Goal: Check status: Check status

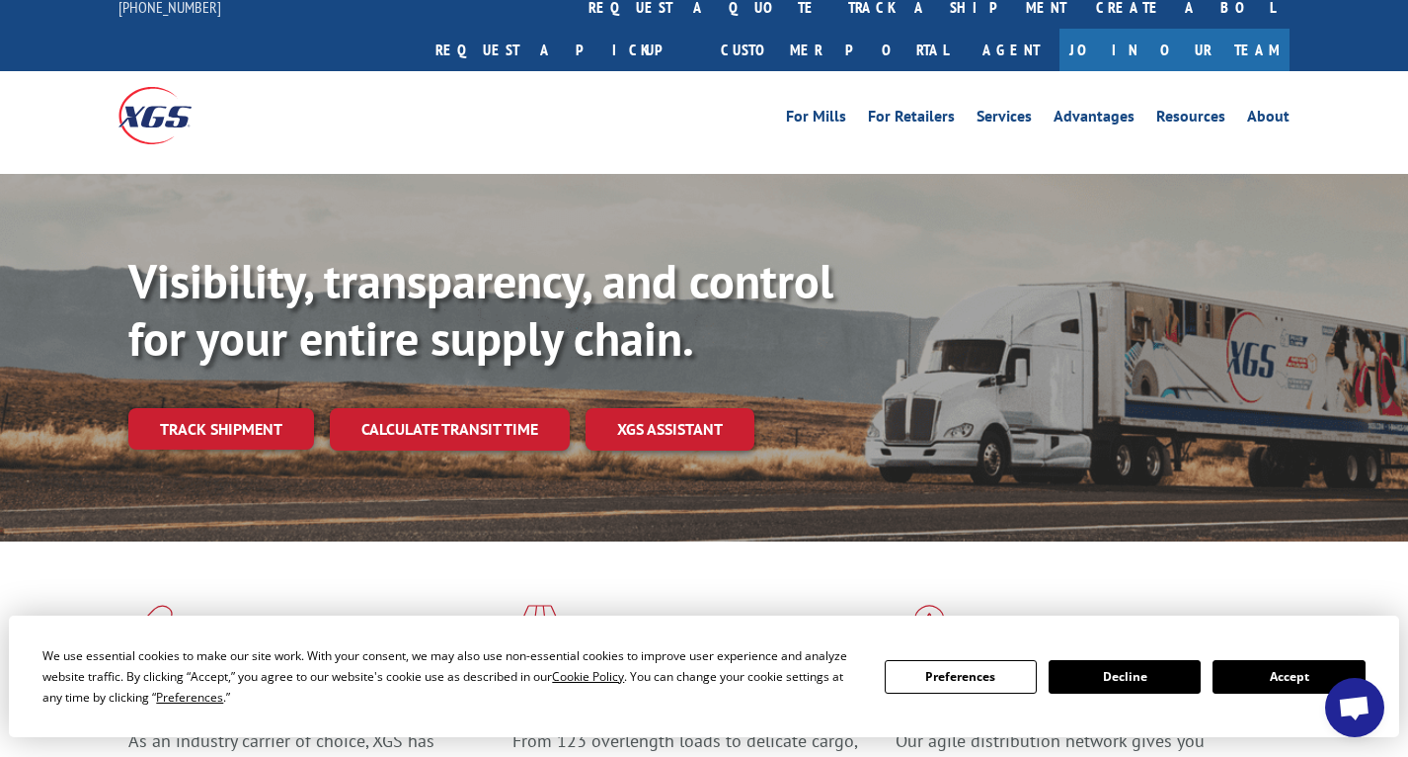
scroll to position [236, 0]
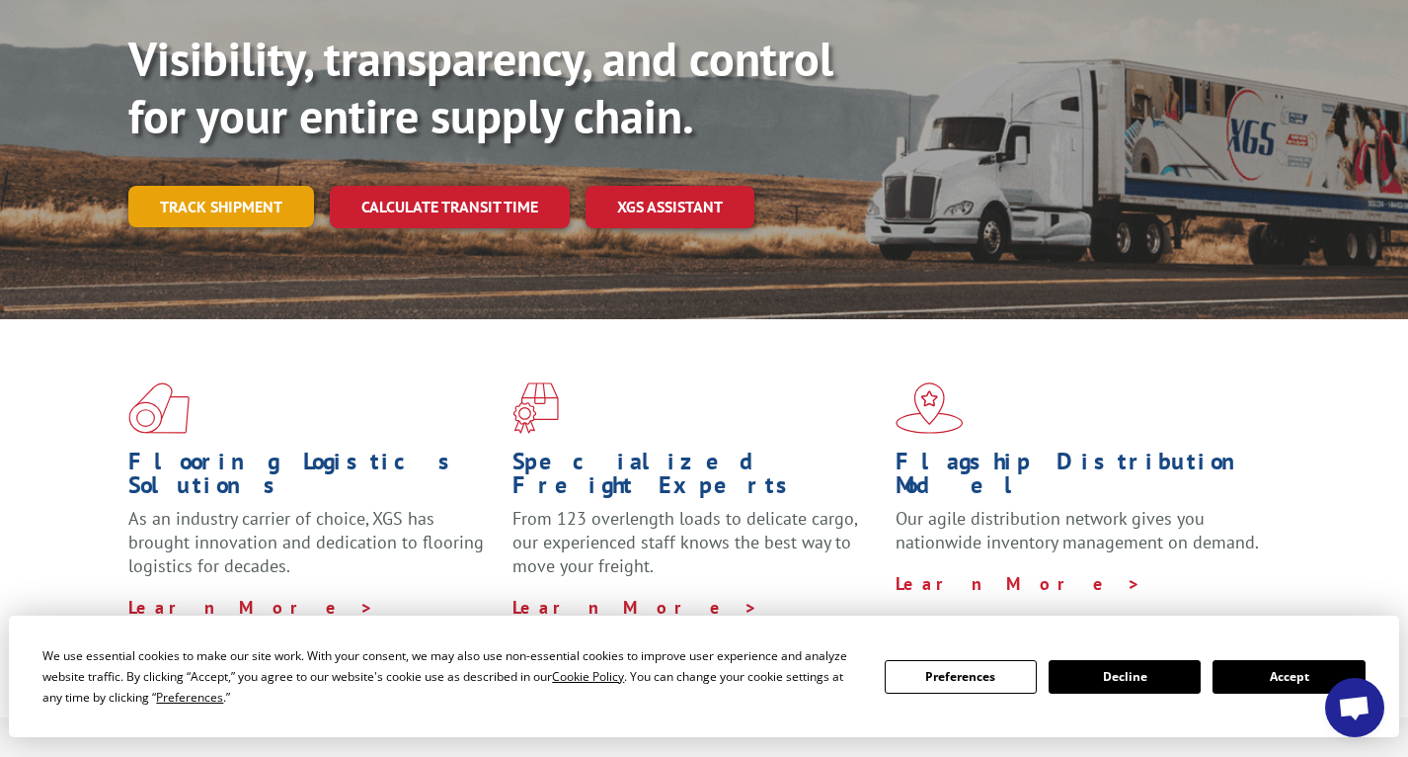
click at [228, 186] on link "Track shipment" at bounding box center [221, 206] width 186 height 41
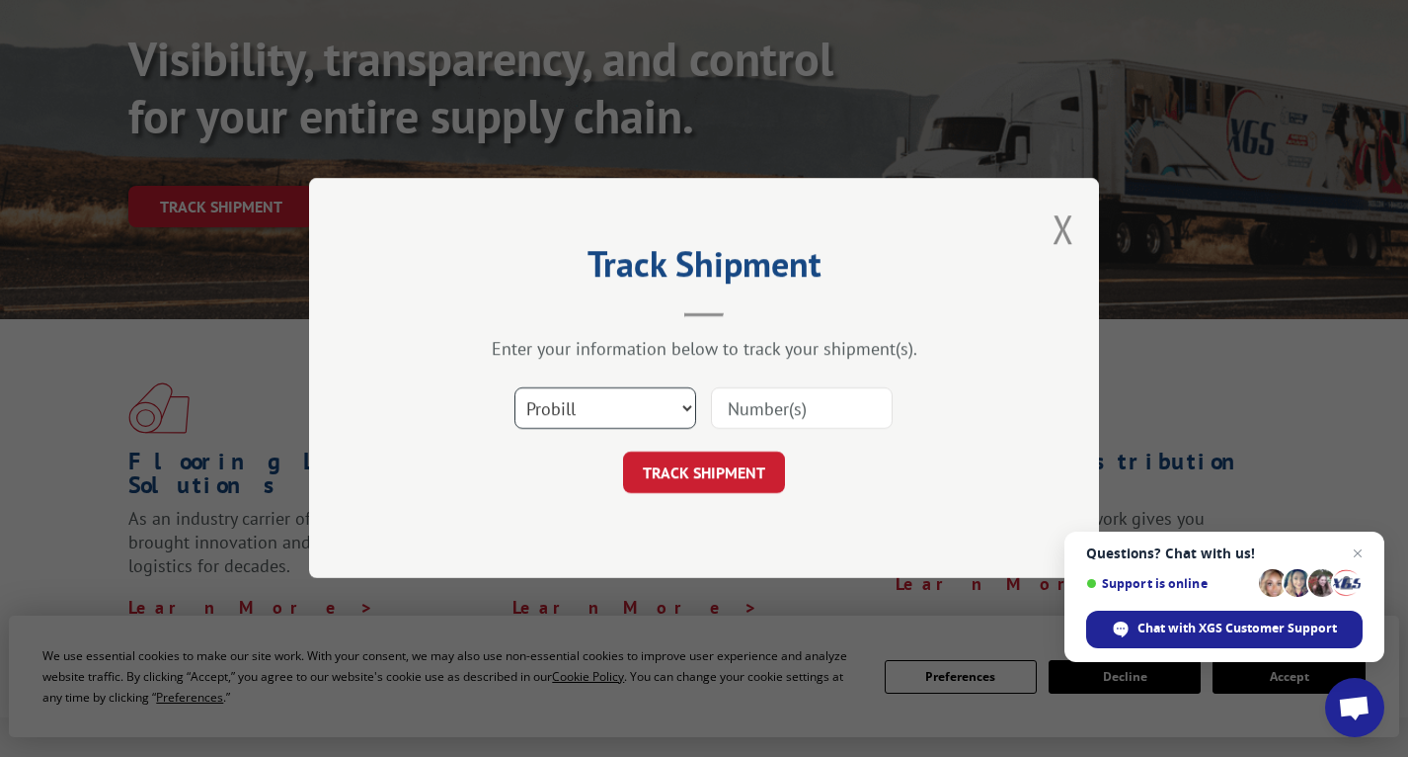
click at [666, 412] on select "Select category... Probill BOL PO" at bounding box center [606, 408] width 182 height 41
click at [515, 388] on select "Select category... Probill BOL PO" at bounding box center [606, 408] width 182 height 41
click at [802, 398] on input at bounding box center [802, 408] width 182 height 41
paste input "17566014"
type input "17566014"
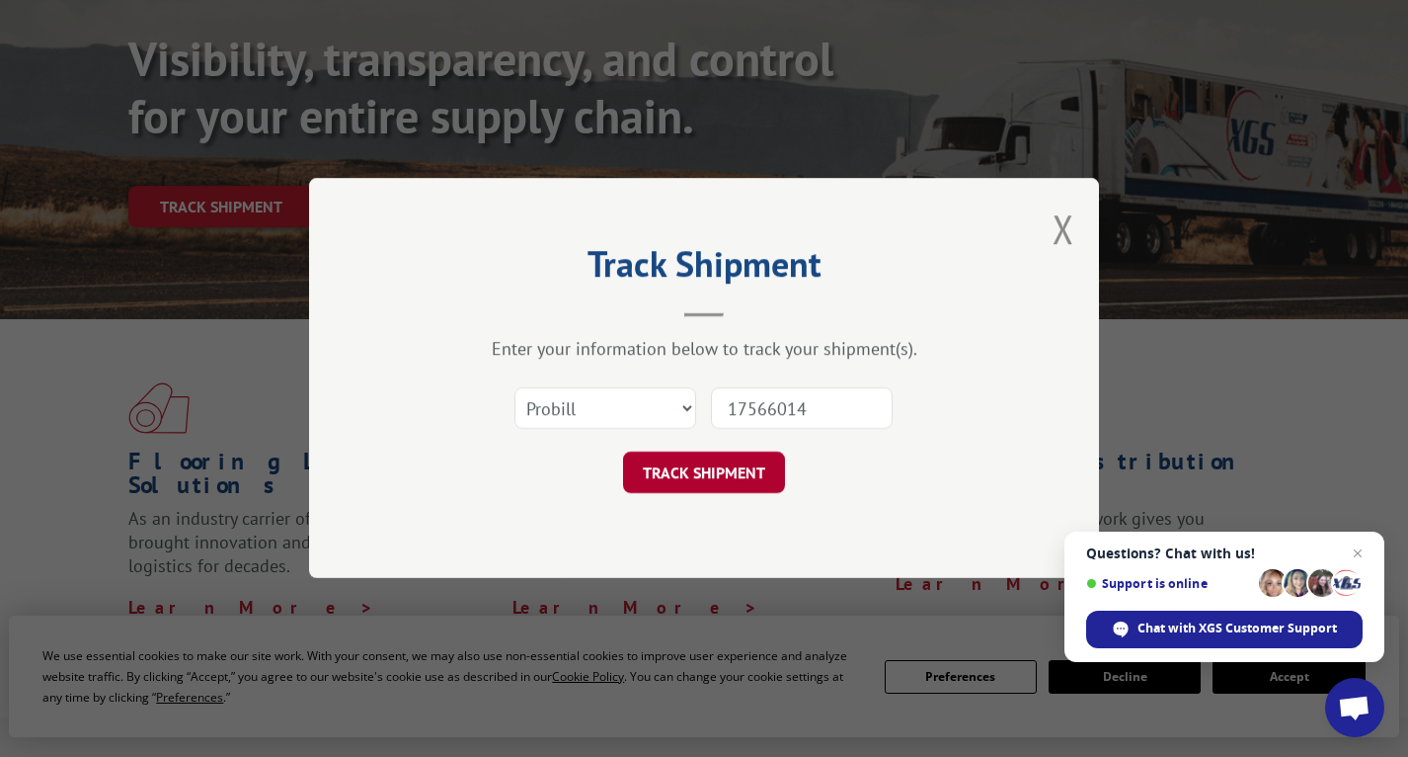
click at [732, 473] on button "TRACK SHIPMENT" at bounding box center [704, 472] width 162 height 41
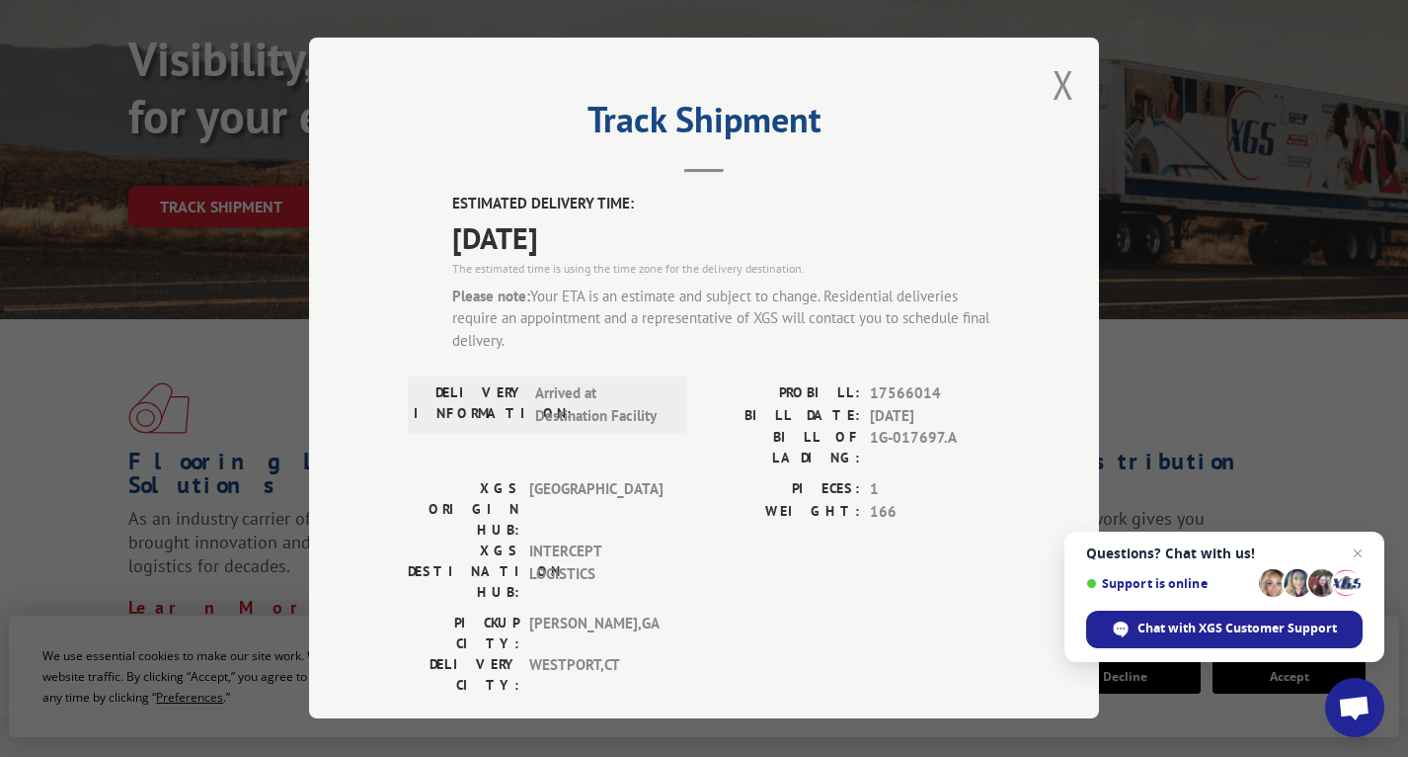
scroll to position [0, 0]
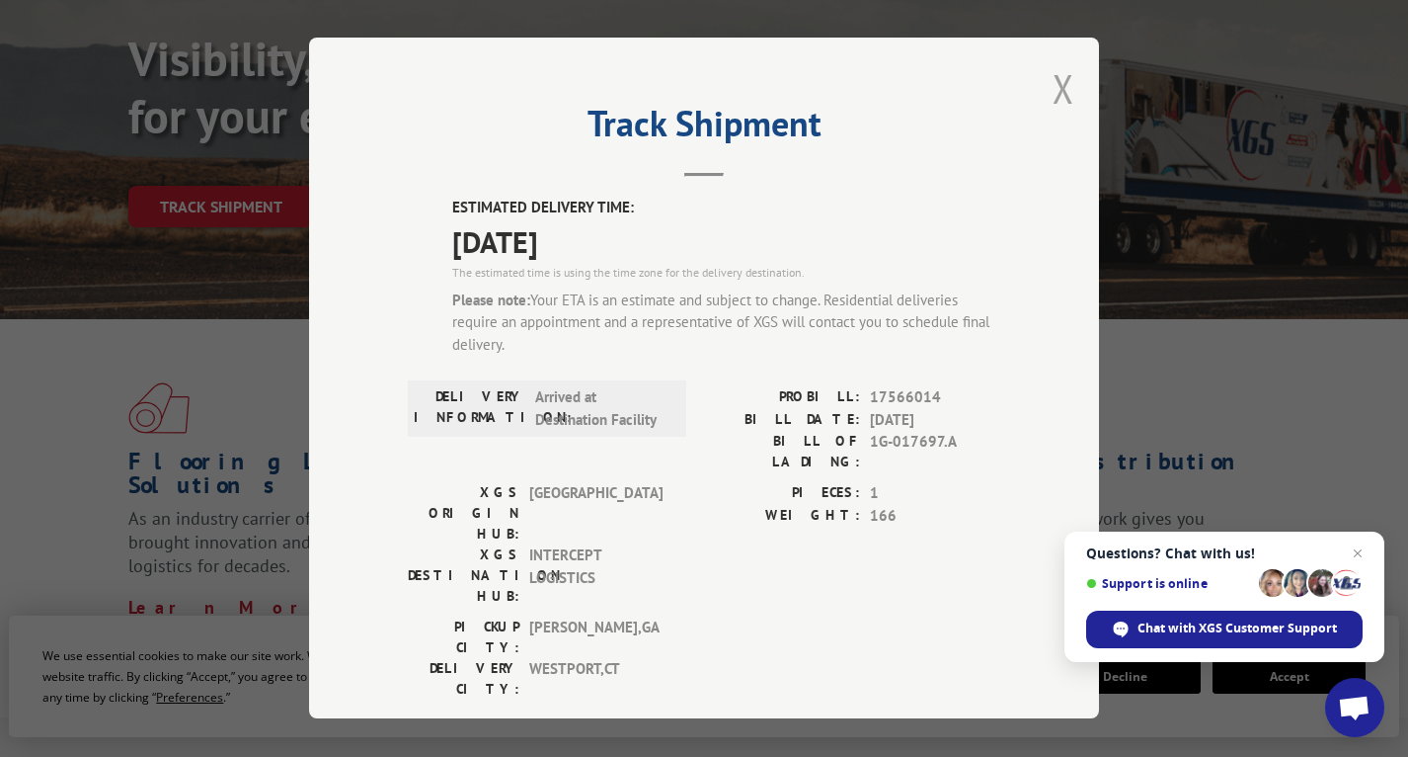
click at [1053, 91] on button "Close modal" at bounding box center [1064, 88] width 22 height 52
